Goal: Task Accomplishment & Management: Use online tool/utility

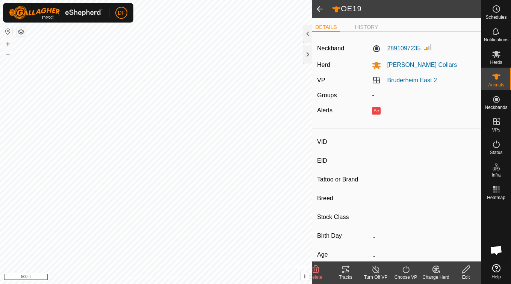
type input "OJ114"
type input "-"
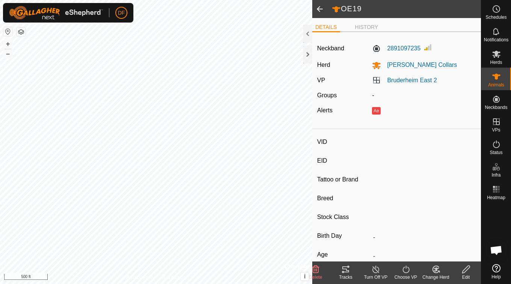
type input "-"
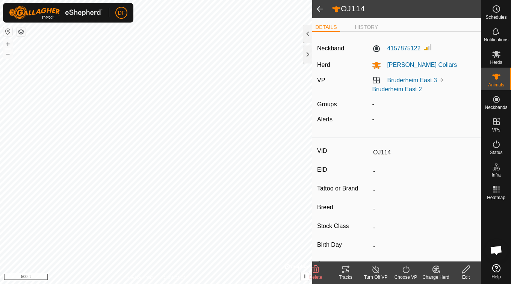
click at [319, 14] on span at bounding box center [319, 9] width 15 height 18
type input "OE19"
type input "-"
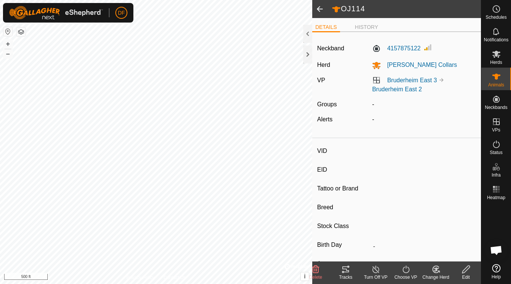
type input "-"
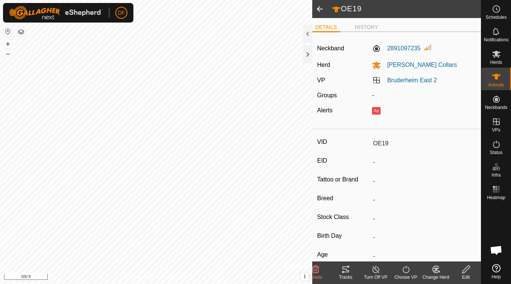
click at [496, 83] on span "Animals" at bounding box center [496, 85] width 16 height 5
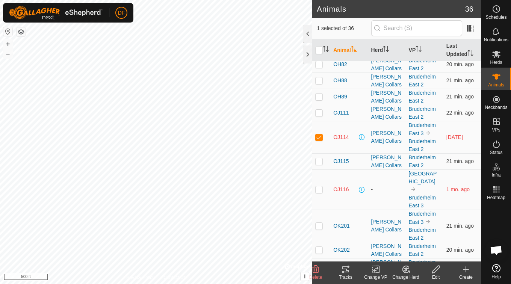
scroll to position [427, 0]
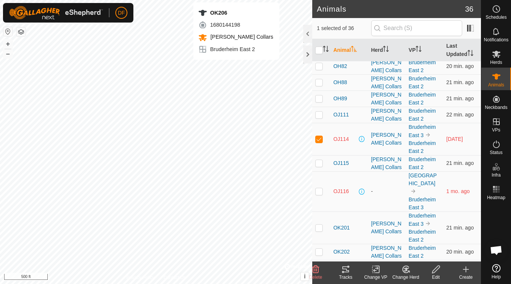
checkbox input "false"
checkbox input "true"
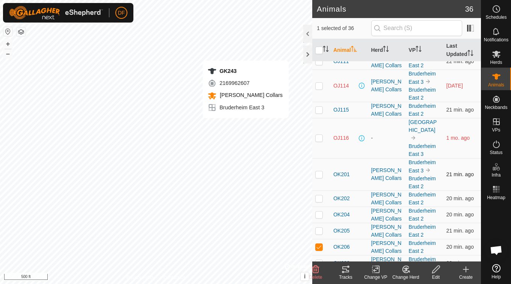
checkbox input "true"
checkbox input "false"
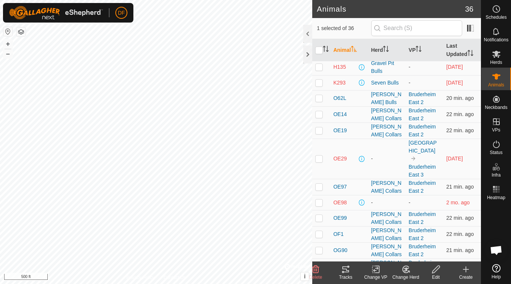
scroll to position [0, 0]
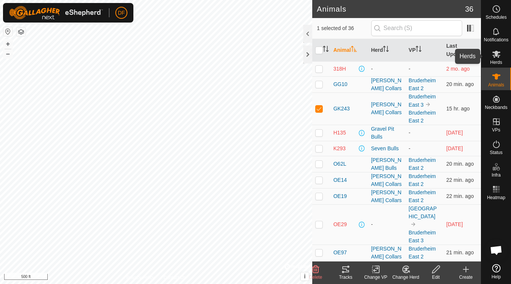
click at [497, 56] on icon at bounding box center [495, 54] width 9 height 9
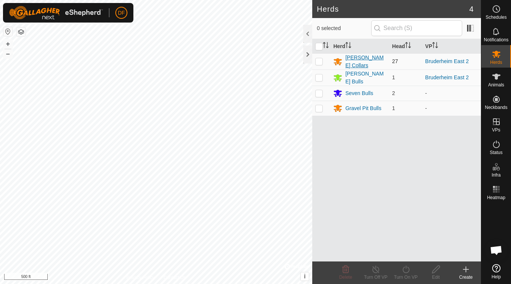
click at [355, 61] on div "[PERSON_NAME] Collars" at bounding box center [365, 62] width 41 height 16
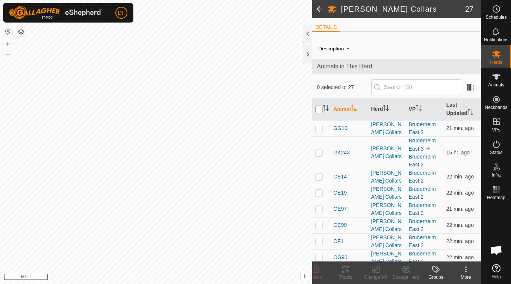
click at [321, 109] on input "checkbox" at bounding box center [319, 110] width 8 height 8
checkbox input "true"
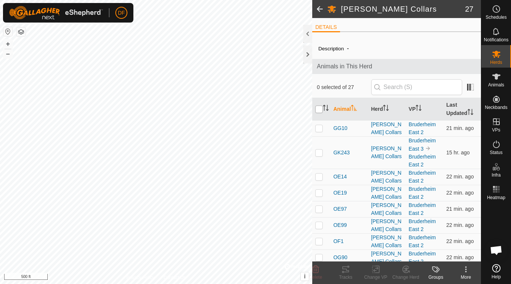
checkbox input "true"
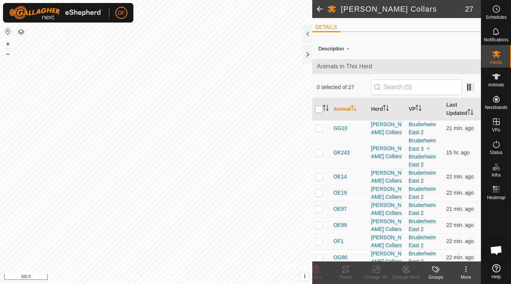
checkbox input "true"
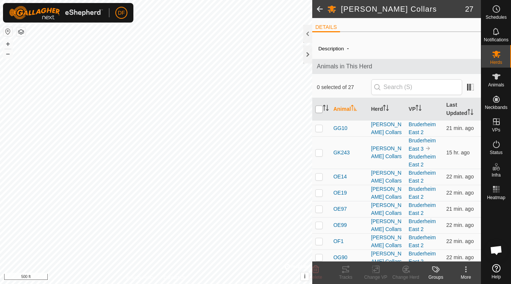
checkbox input "true"
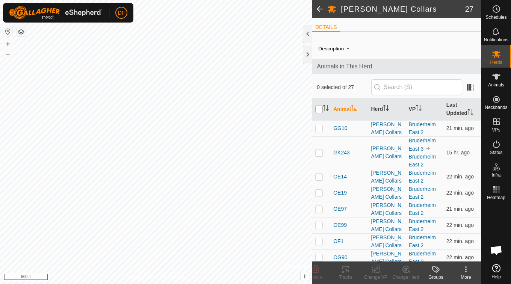
checkbox input "true"
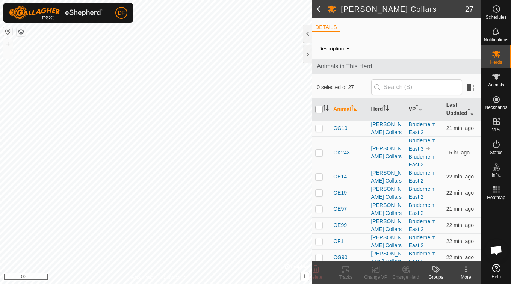
checkbox input "true"
click at [317, 194] on p-checkbox at bounding box center [319, 193] width 8 height 6
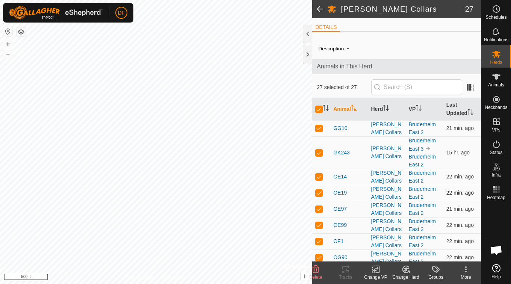
checkbox input "false"
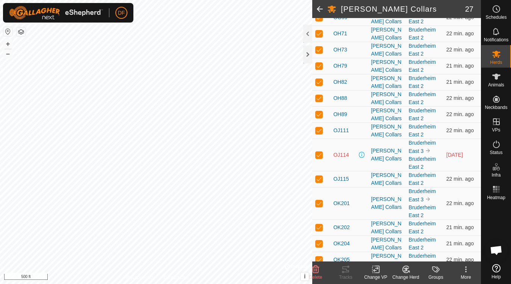
scroll to position [359, 0]
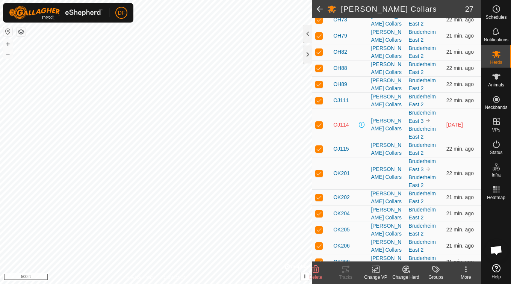
click at [315, 238] on td at bounding box center [321, 246] width 18 height 16
checkbox input "false"
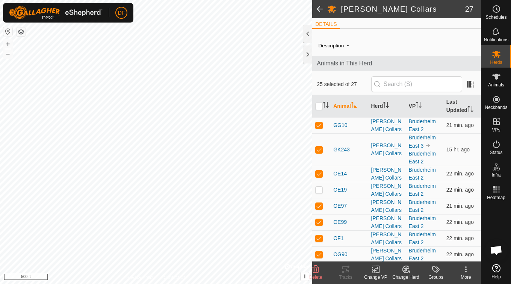
scroll to position [0, 0]
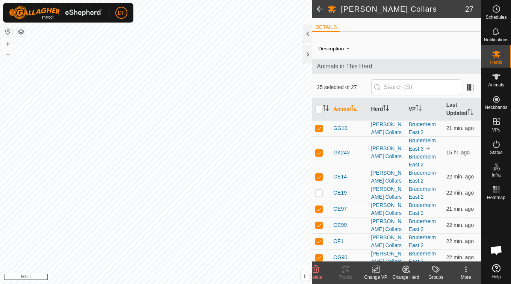
click at [374, 270] on icon at bounding box center [375, 269] width 5 height 5
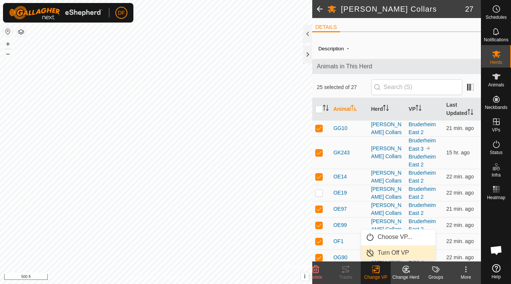
click at [401, 253] on link "Turn Off VP" at bounding box center [398, 252] width 74 height 15
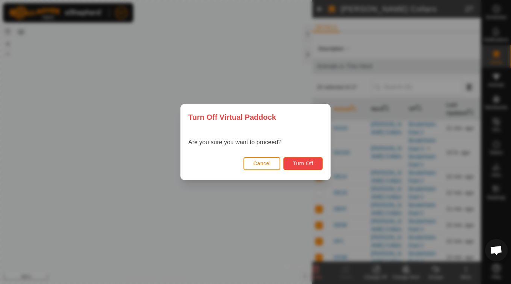
click at [304, 163] on span "Turn Off" at bounding box center [302, 163] width 21 height 6
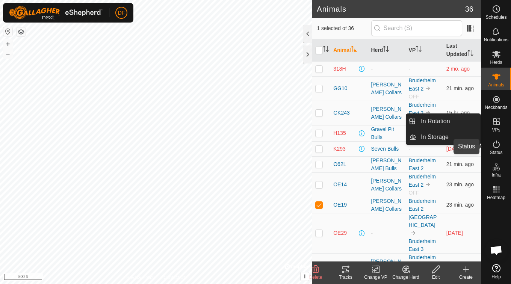
click at [494, 147] on icon at bounding box center [496, 144] width 7 height 8
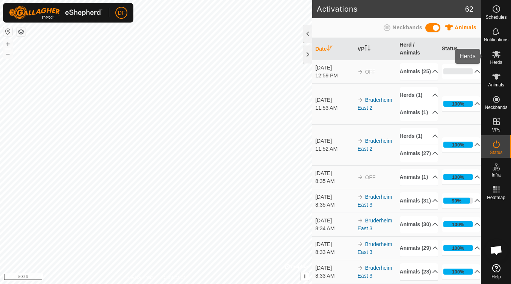
click at [495, 61] on span "Herds" at bounding box center [496, 62] width 12 height 5
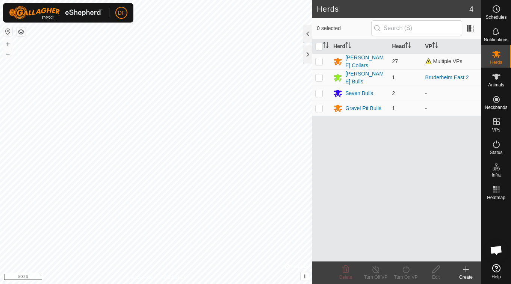
click at [361, 78] on div "[PERSON_NAME] Bulls" at bounding box center [365, 78] width 41 height 16
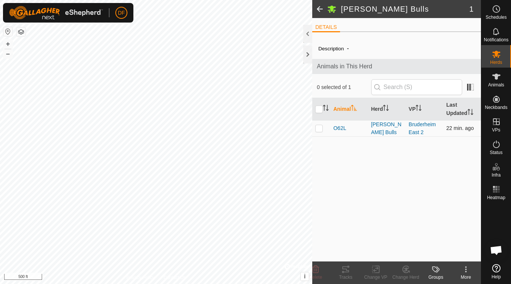
click at [317, 129] on p-checkbox at bounding box center [319, 128] width 8 height 6
checkbox input "true"
click at [374, 271] on icon at bounding box center [375, 269] width 5 height 5
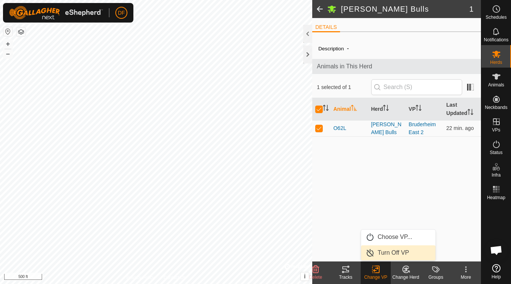
click at [407, 255] on link "Turn Off VP" at bounding box center [398, 252] width 74 height 15
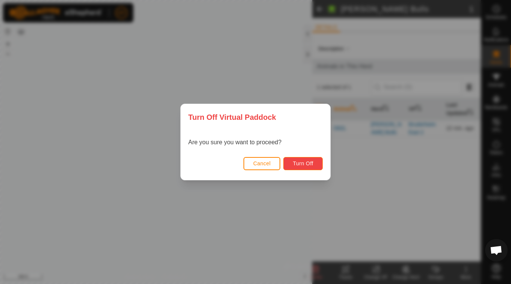
click at [314, 163] on button "Turn Off" at bounding box center [302, 163] width 39 height 13
